Goal: Transaction & Acquisition: Download file/media

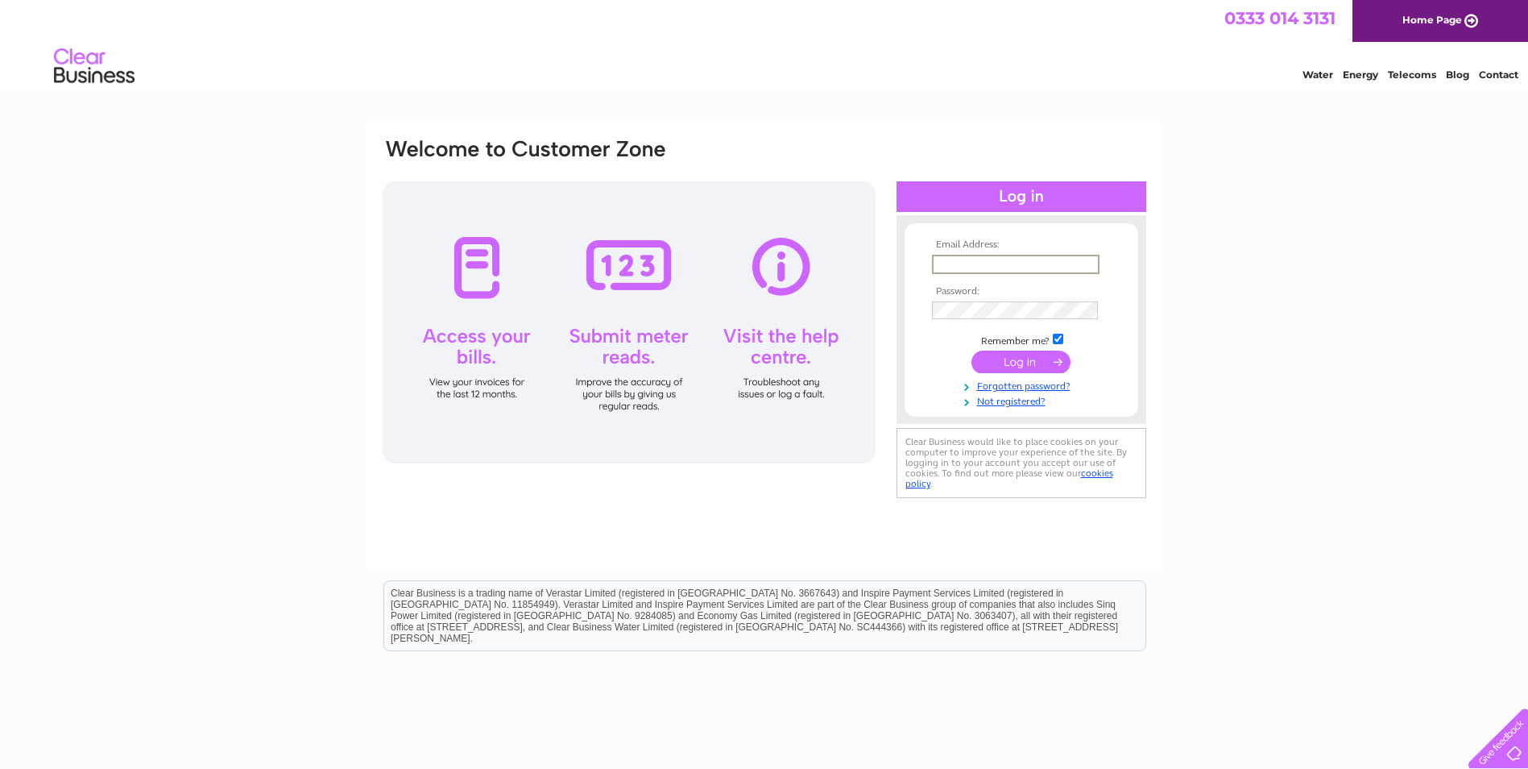
click at [1029, 258] on input "text" at bounding box center [1016, 264] width 168 height 19
click at [809, 582] on div "Clear Business is a trading name of Verastar Limited (registered in [GEOGRAPHIC…" at bounding box center [764, 615] width 761 height 69
click at [1028, 263] on input "text" at bounding box center [1015, 264] width 166 height 18
paste input "finance@mcqueensdairies.co.uk"
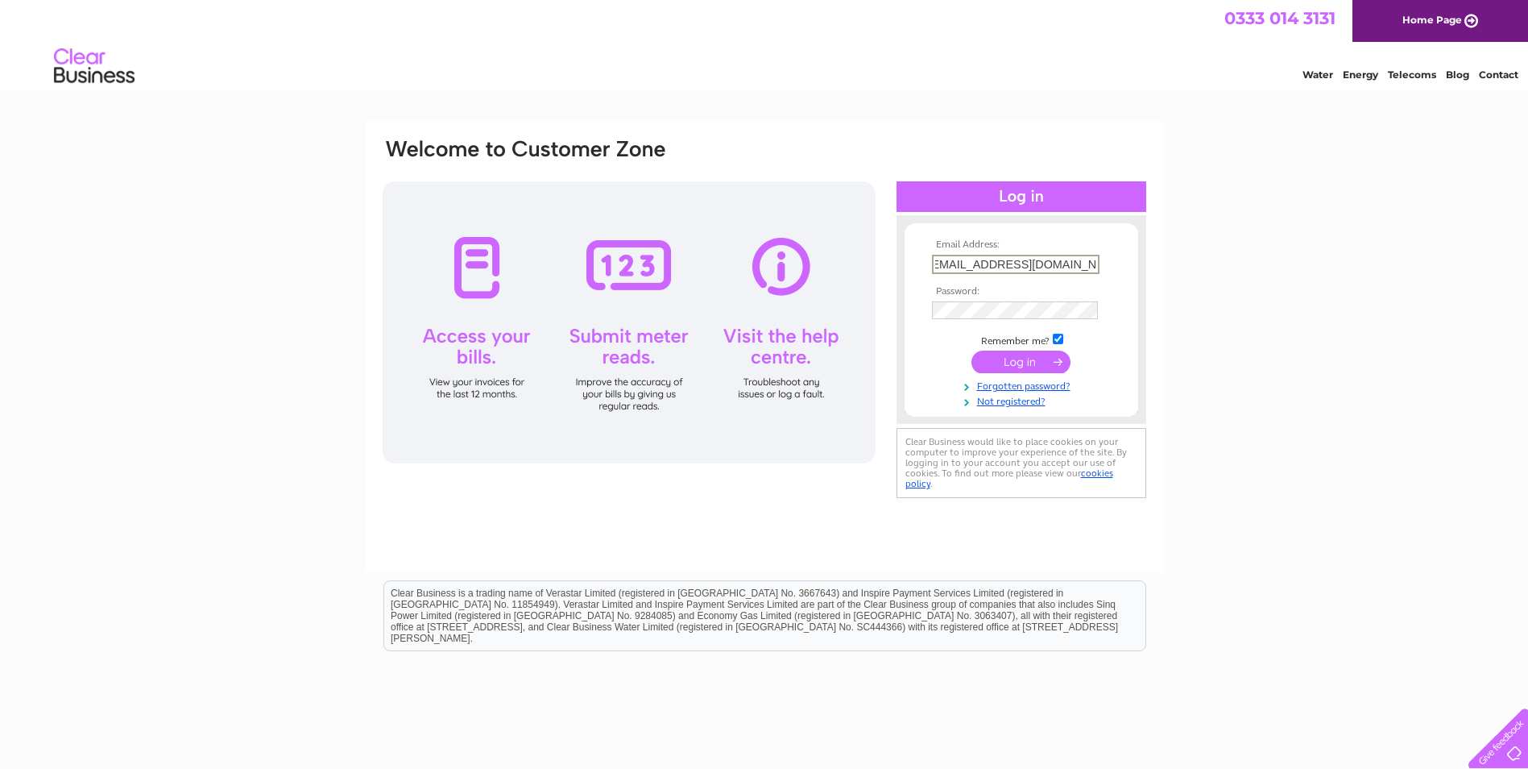
type input "finance@mcqueensdairies.co.uk"
drag, startPoint x: 880, startPoint y: 359, endPoint x: 897, endPoint y: 357, distance: 17.1
click at [880, 359] on div "Email Address: finance@mcqueensdairies.co.uk Password:" at bounding box center [764, 319] width 767 height 365
click at [1054, 335] on input "checkbox" at bounding box center [1058, 337] width 10 height 10
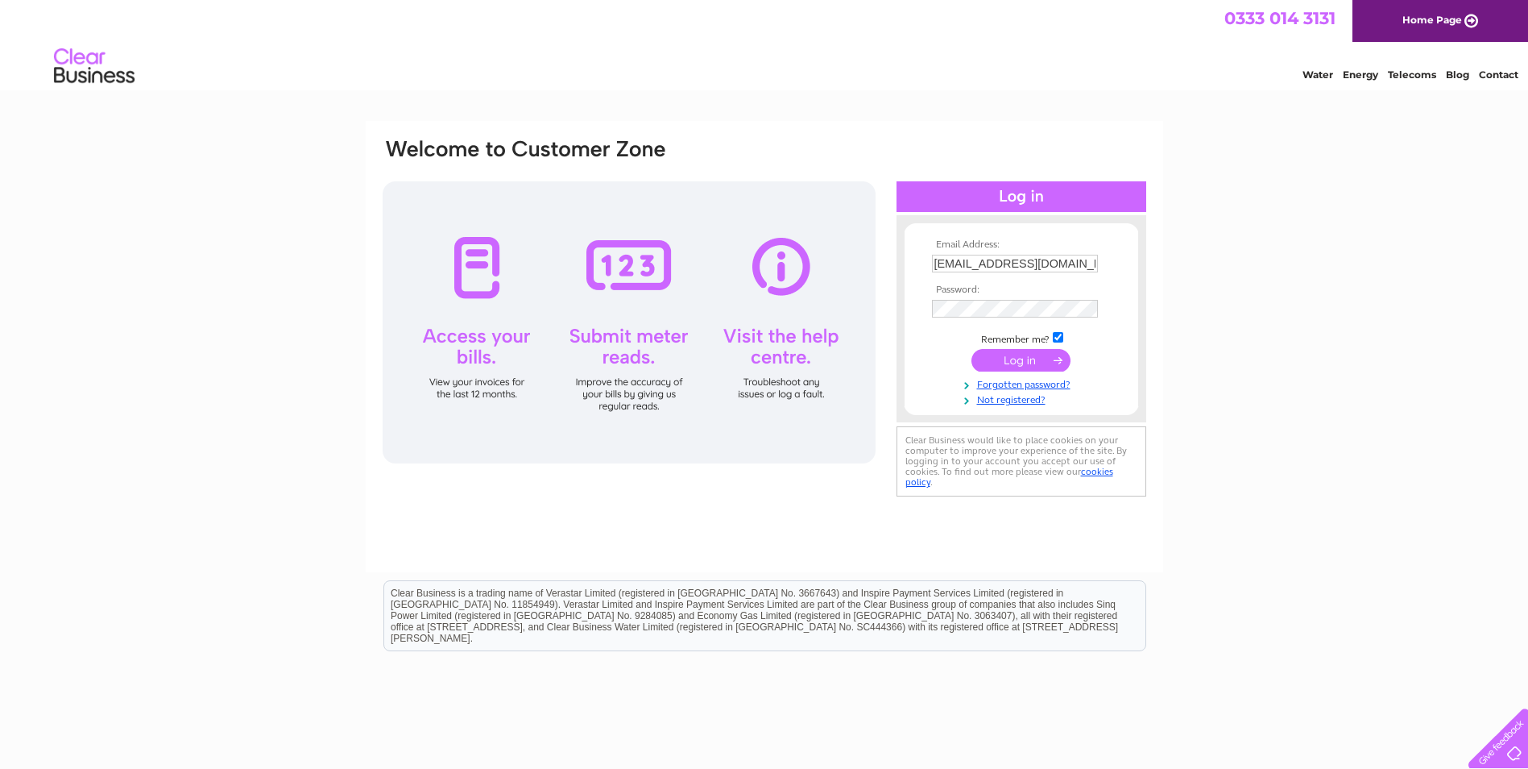
checkbox input "false"
click at [1049, 364] on input "submit" at bounding box center [1021, 361] width 99 height 23
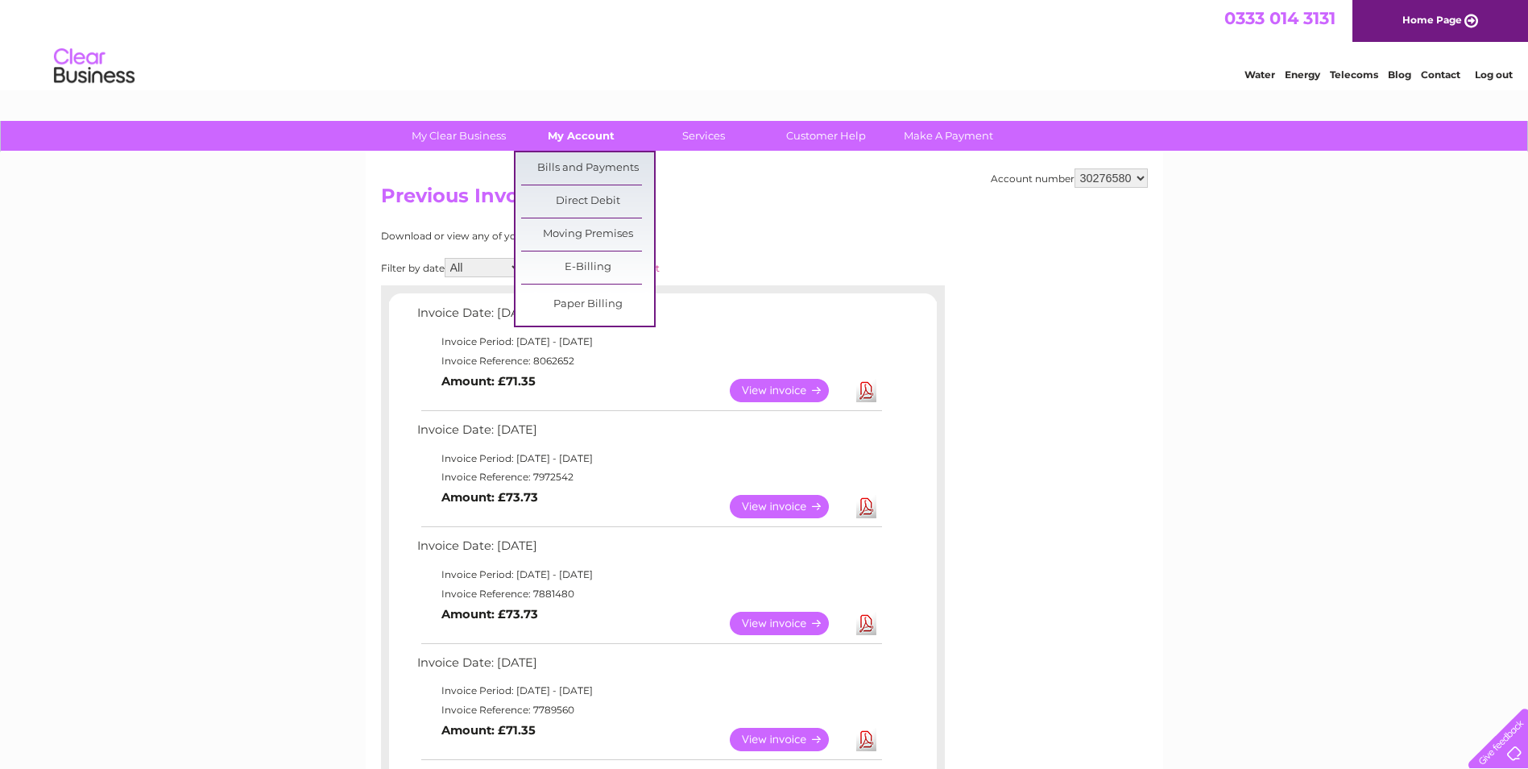
click at [568, 135] on link "My Account" at bounding box center [581, 136] width 133 height 30
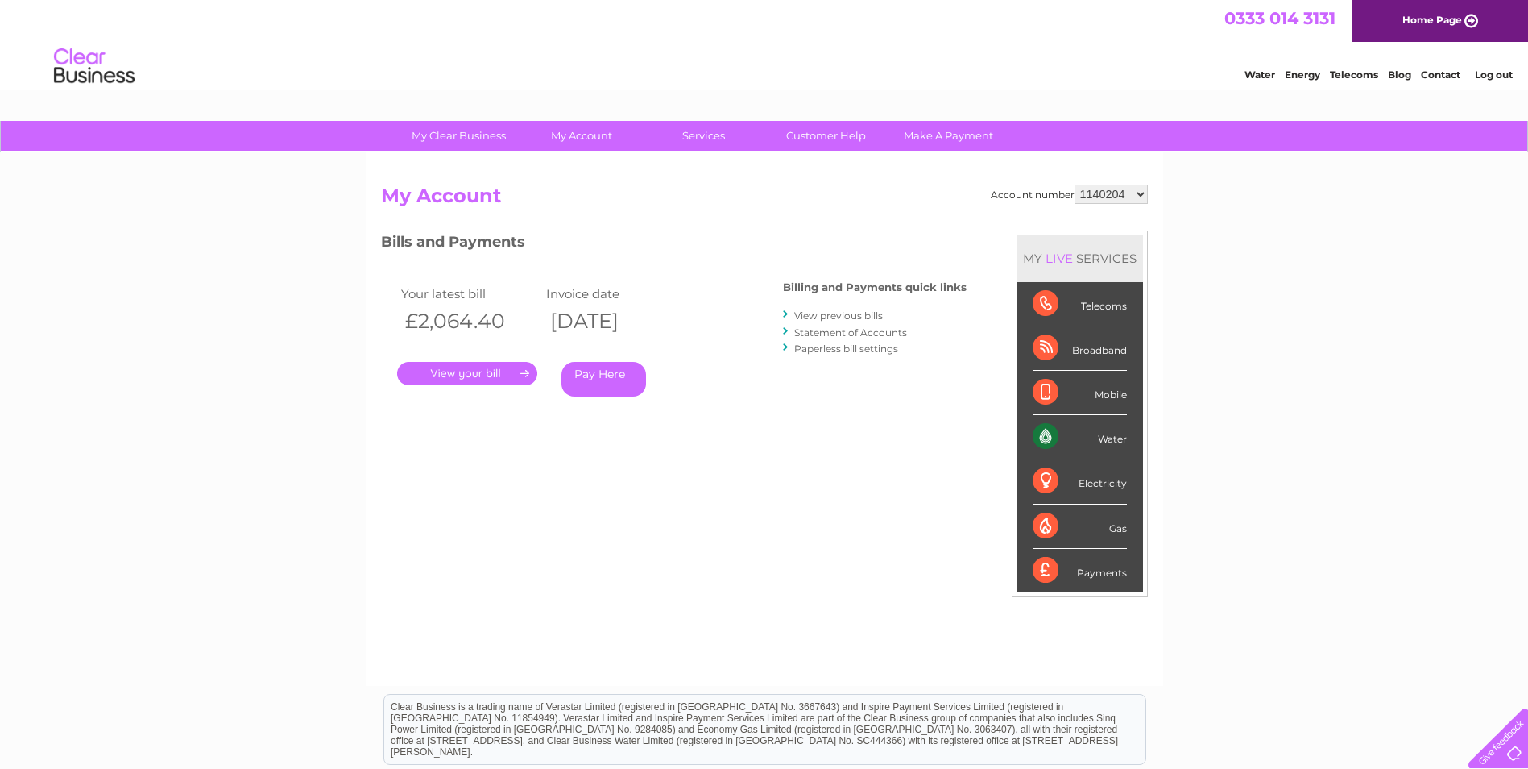
click at [1129, 194] on select "1140204 30276580 30283647" at bounding box center [1111, 193] width 73 height 19
click at [1075, 184] on select "1140204 30276580 30283647" at bounding box center [1111, 193] width 73 height 19
click at [481, 371] on link "." at bounding box center [467, 373] width 140 height 23
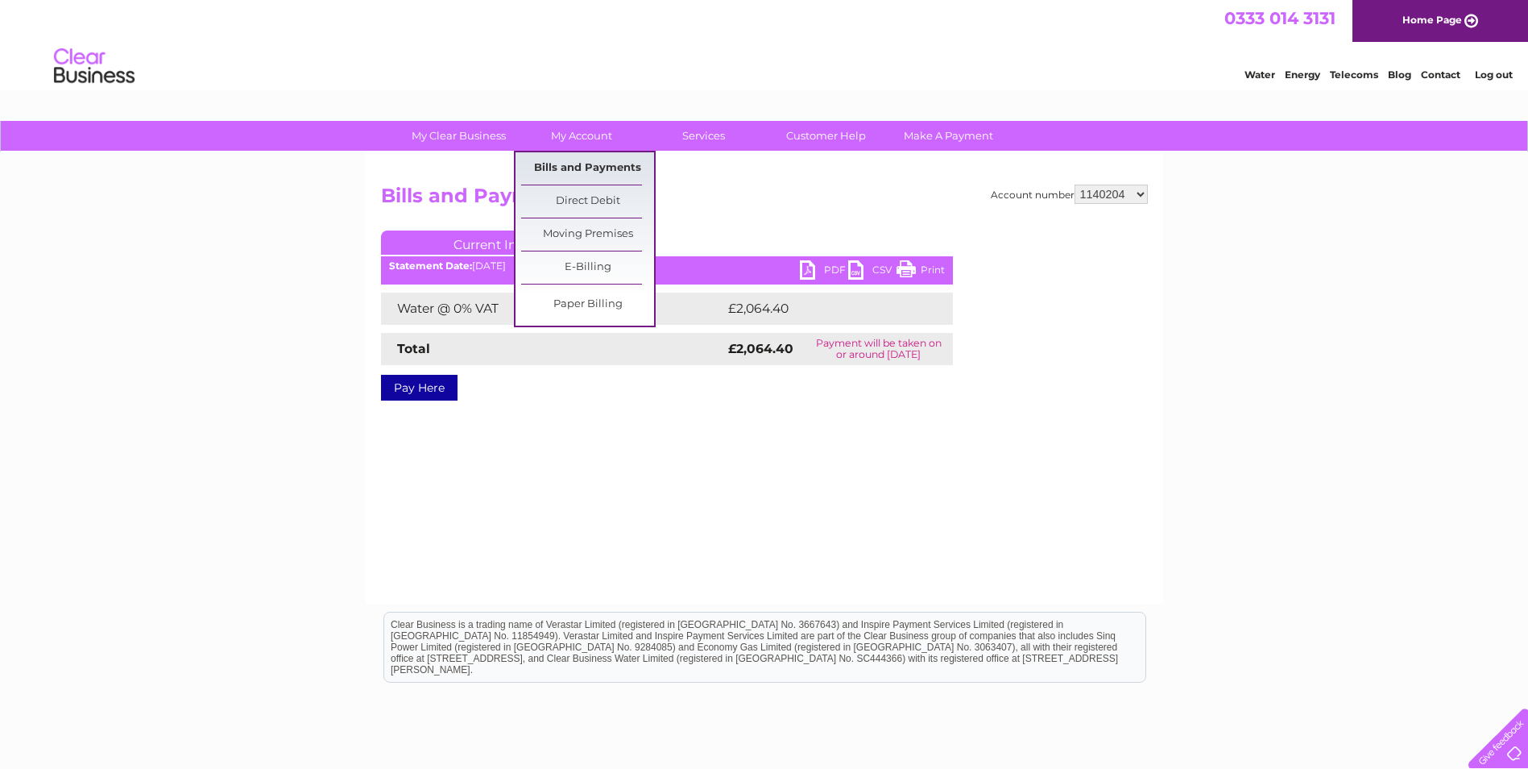
click at [584, 164] on link "Bills and Payments" at bounding box center [587, 168] width 133 height 32
click at [583, 161] on link "Bills and Payments" at bounding box center [587, 168] width 133 height 32
click at [583, 163] on link "Bills and Payments" at bounding box center [587, 168] width 133 height 32
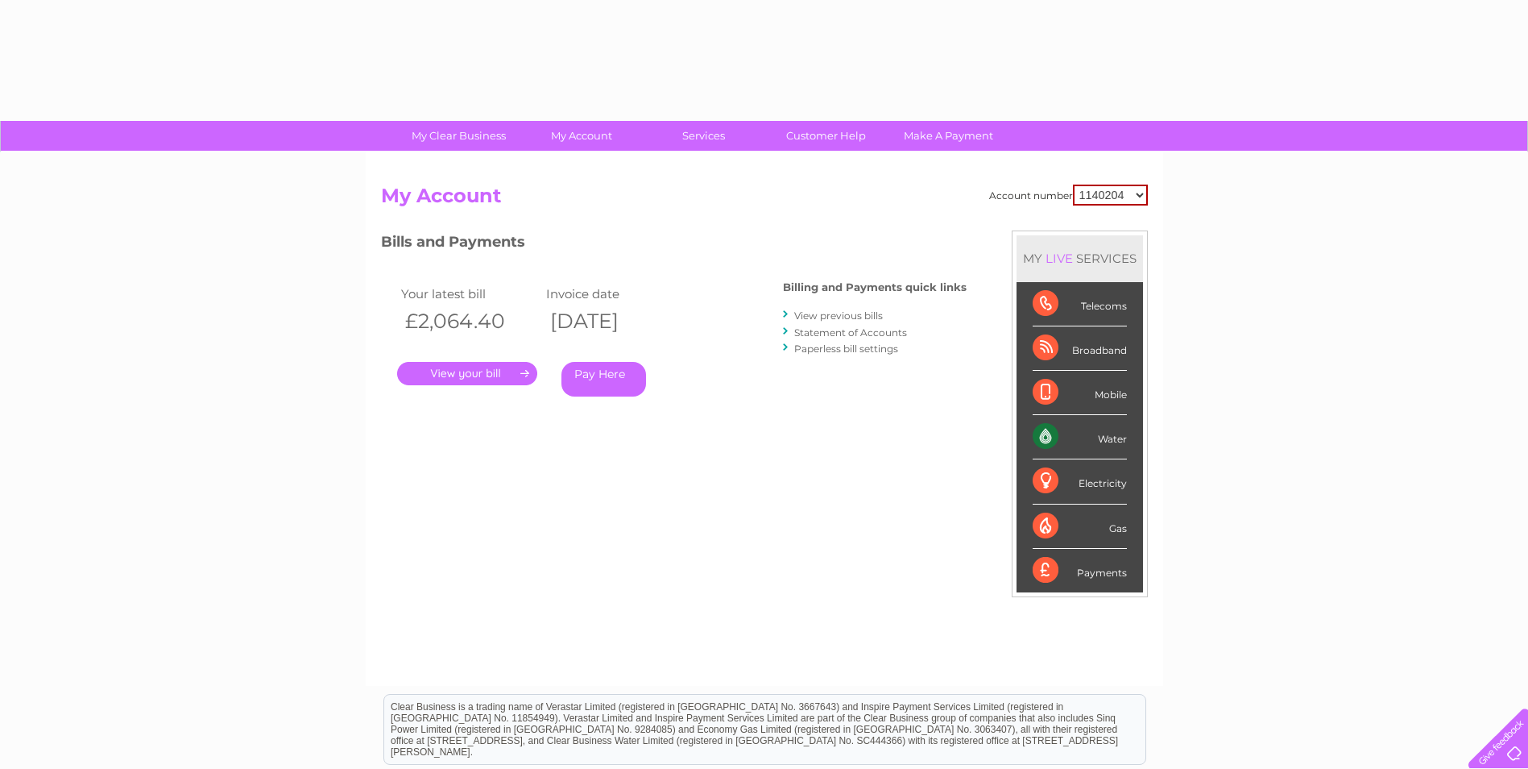
click at [870, 316] on link "View previous bills" at bounding box center [838, 315] width 89 height 12
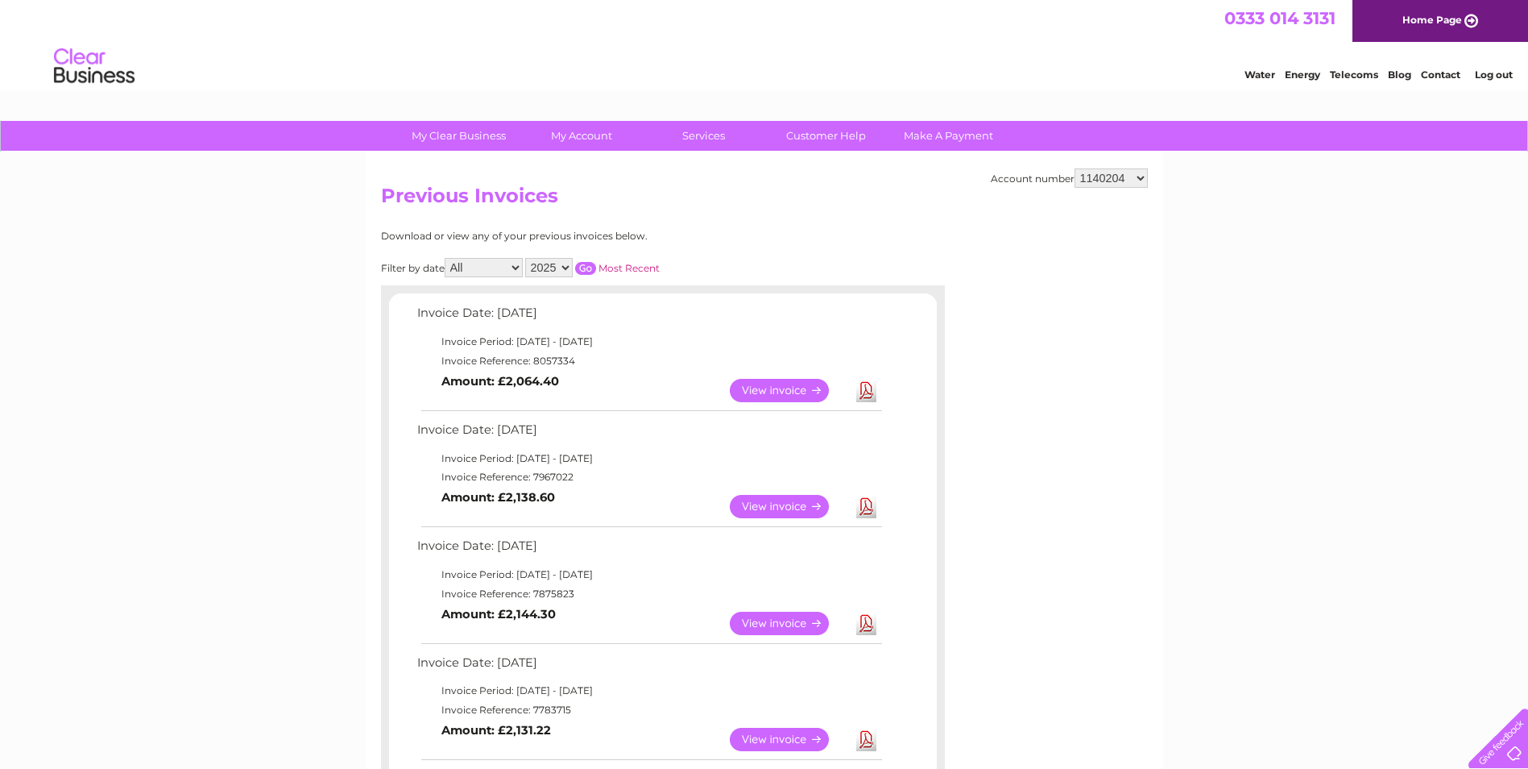
click at [868, 387] on link "Download" at bounding box center [866, 390] width 20 height 23
click at [1114, 177] on select "1140204 30276580 30283647" at bounding box center [1111, 177] width 73 height 19
select select "30276580"
click at [1075, 168] on select "1140204 30276580 30283647" at bounding box center [1111, 177] width 73 height 19
click at [876, 387] on link "Download" at bounding box center [866, 390] width 20 height 23
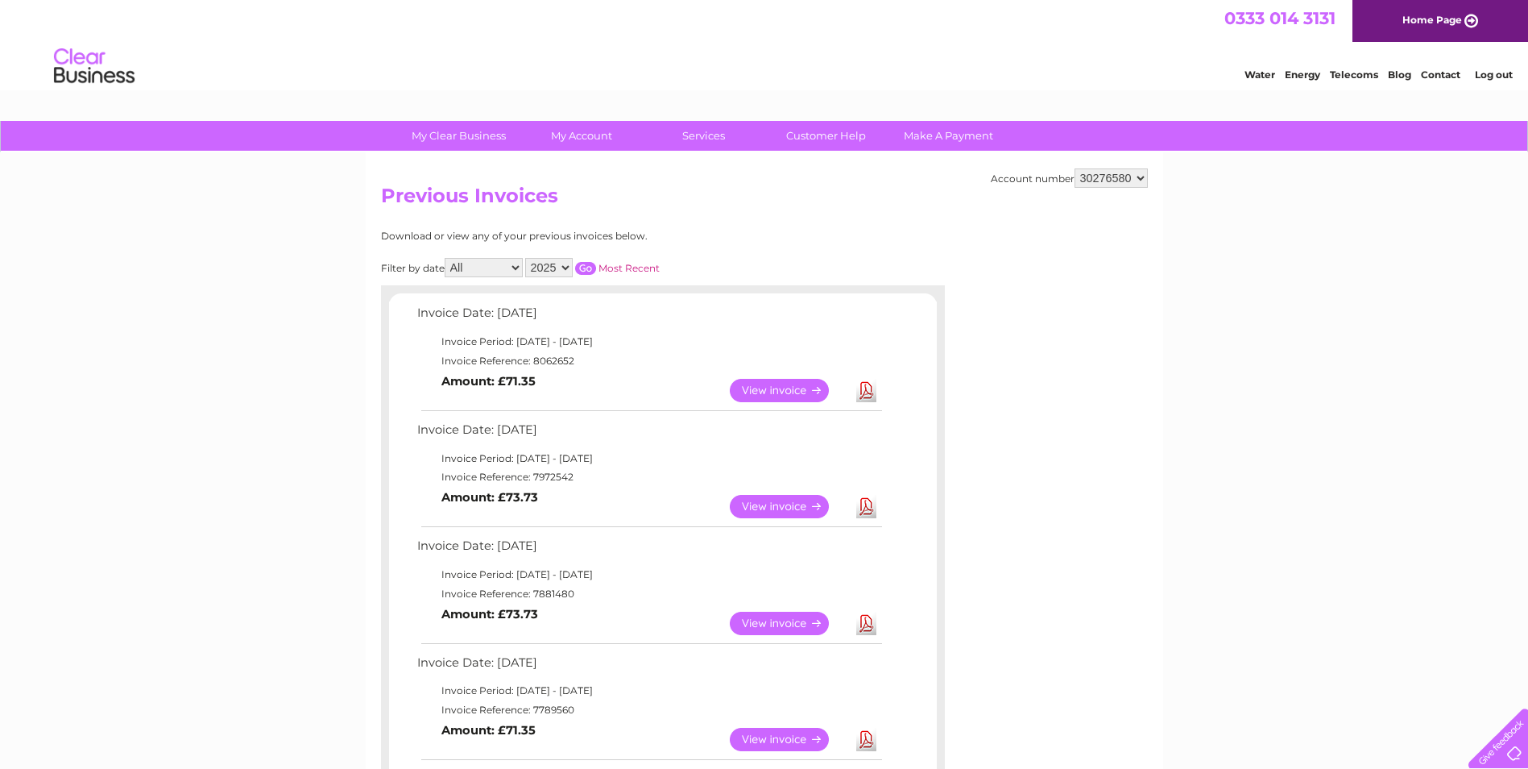
click at [1098, 176] on select "1140204 30276580 30283647" at bounding box center [1111, 177] width 73 height 19
select select "30283647"
click at [1075, 168] on select "1140204 30276580 30283647" at bounding box center [1111, 177] width 73 height 19
click at [872, 398] on link "Download" at bounding box center [866, 390] width 20 height 23
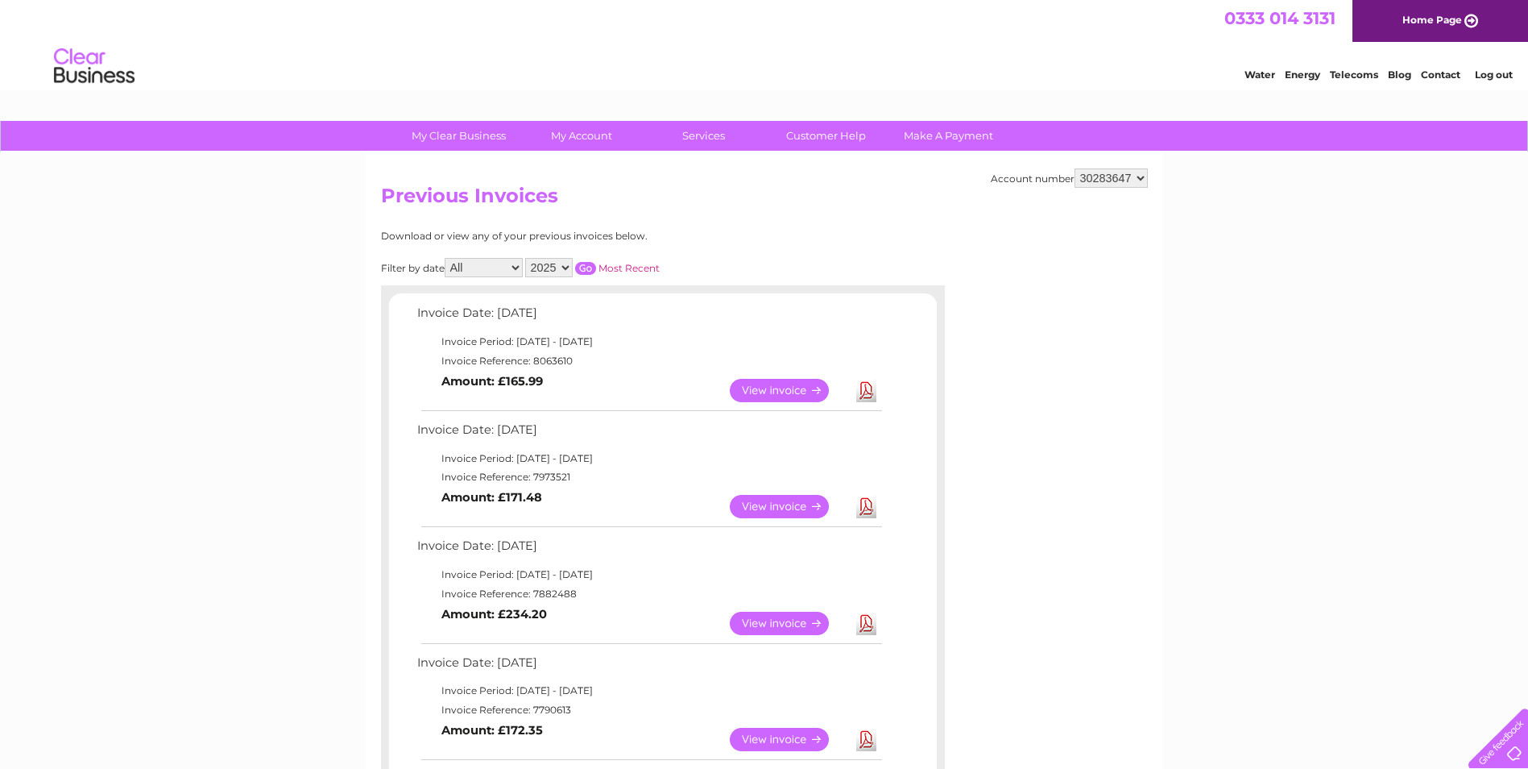
click at [1141, 172] on select "1140204 30276580 30283647" at bounding box center [1111, 177] width 73 height 19
